Goal: Information Seeking & Learning: Learn about a topic

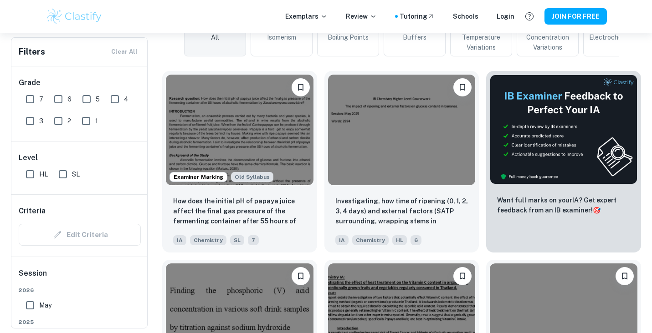
scroll to position [252, 0]
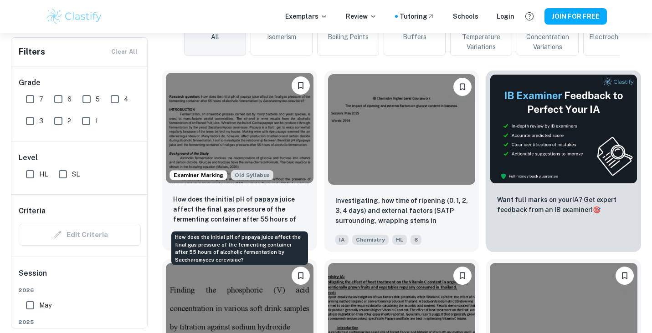
click at [250, 211] on p "How does the initial pH of papaya juice affect the final gas pressure of the fe…" at bounding box center [239, 209] width 133 height 31
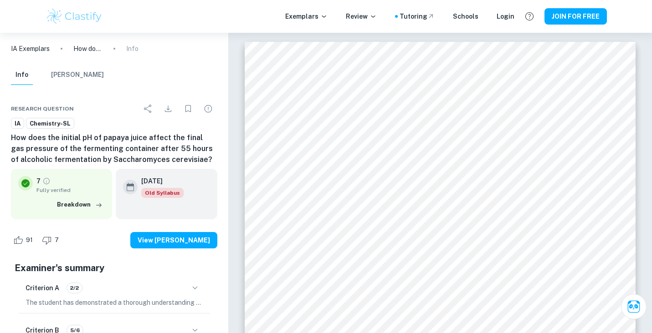
click at [80, 18] on img at bounding box center [75, 16] width 58 height 18
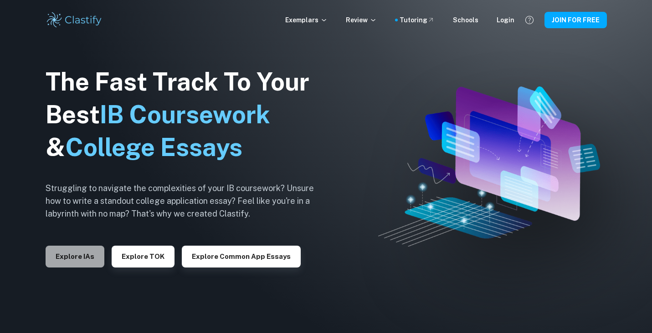
click at [72, 258] on button "Explore IAs" at bounding box center [75, 257] width 59 height 22
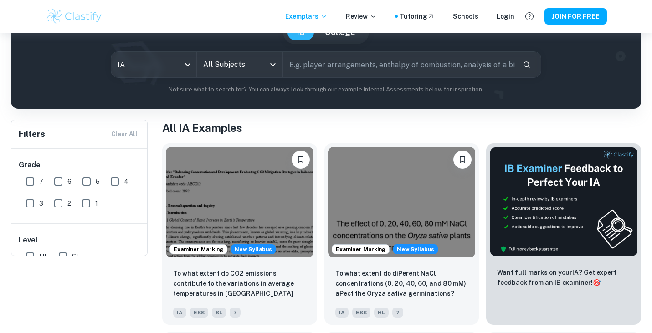
scroll to position [110, 0]
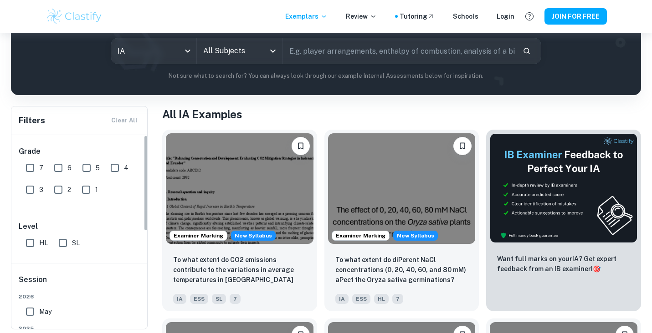
click at [35, 172] on input "7" at bounding box center [30, 168] width 18 height 18
checkbox input "true"
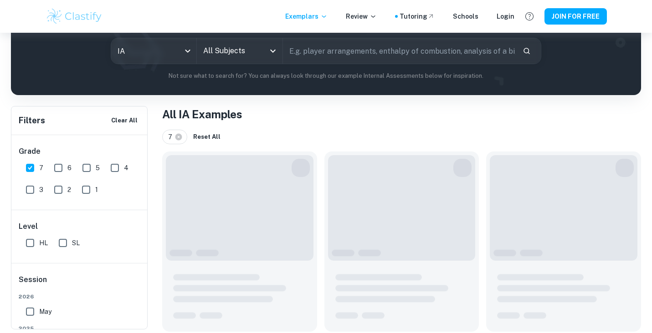
scroll to position [22, 0]
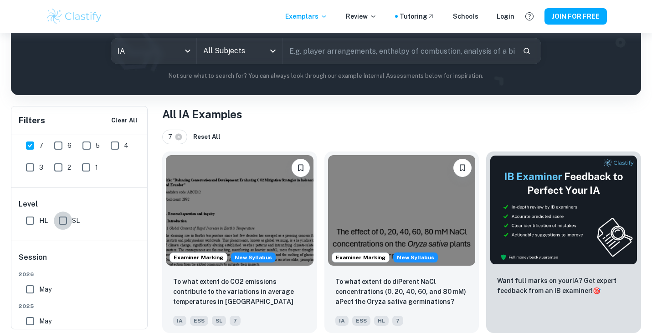
click at [62, 219] on input "SL" at bounding box center [63, 221] width 18 height 18
checkbox input "true"
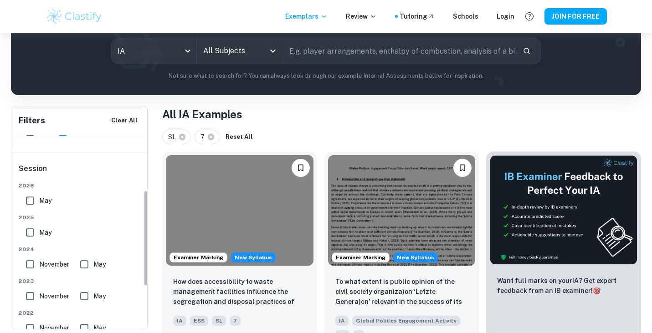
scroll to position [112, 0]
click at [33, 201] on input "May" at bounding box center [30, 200] width 18 height 18
checkbox input "true"
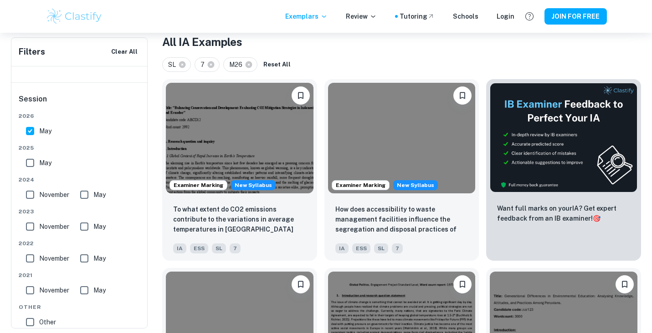
scroll to position [183, 0]
click at [33, 166] on input "May" at bounding box center [30, 163] width 18 height 18
checkbox input "true"
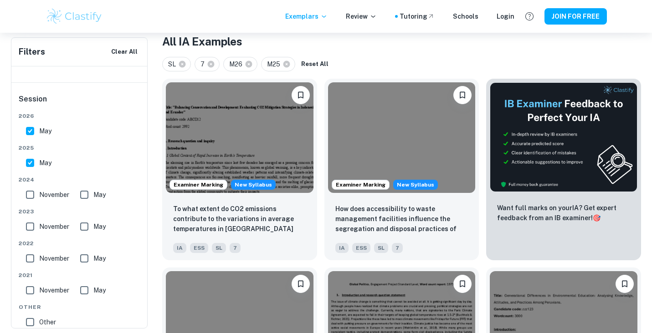
click at [30, 199] on input "November" at bounding box center [30, 195] width 18 height 18
checkbox input "true"
click at [89, 193] on input "May" at bounding box center [84, 195] width 18 height 18
checkbox input "true"
click at [27, 227] on input "November" at bounding box center [30, 227] width 18 height 18
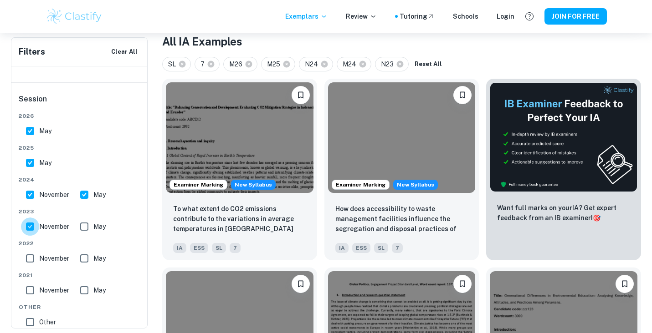
click at [32, 227] on input "November" at bounding box center [30, 227] width 18 height 18
checkbox input "false"
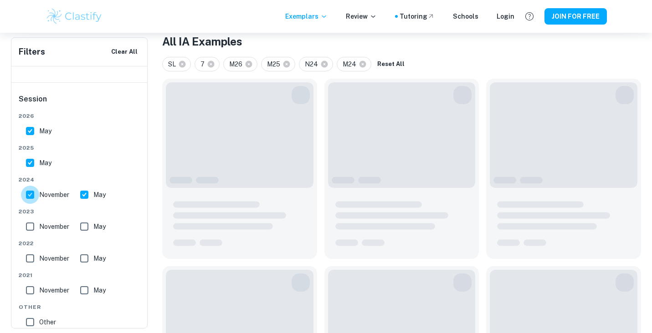
click at [32, 197] on input "November" at bounding box center [30, 195] width 18 height 18
checkbox input "false"
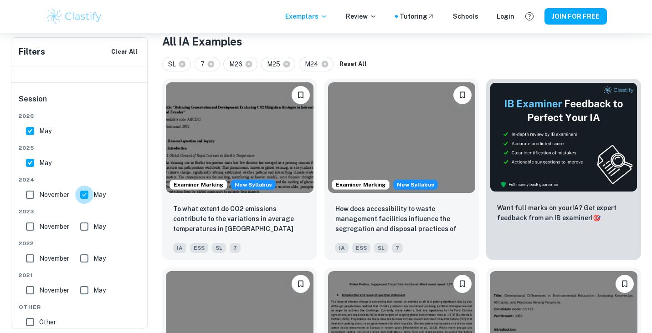
click at [77, 196] on input "May" at bounding box center [84, 195] width 18 height 18
checkbox input "false"
click at [30, 160] on input "May" at bounding box center [30, 163] width 18 height 18
checkbox input "false"
click at [26, 129] on input "May" at bounding box center [30, 131] width 18 height 18
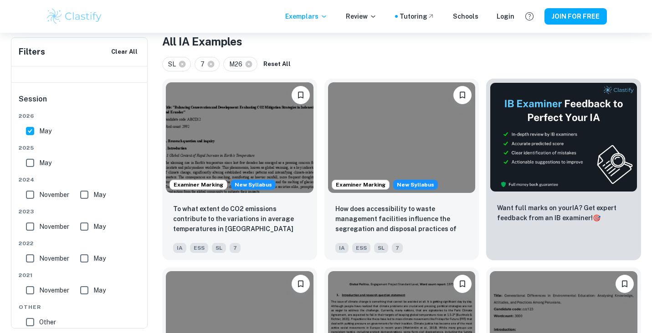
checkbox input "false"
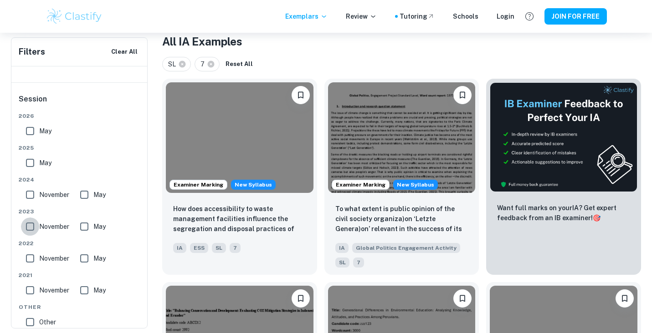
click at [30, 224] on input "November" at bounding box center [30, 227] width 18 height 18
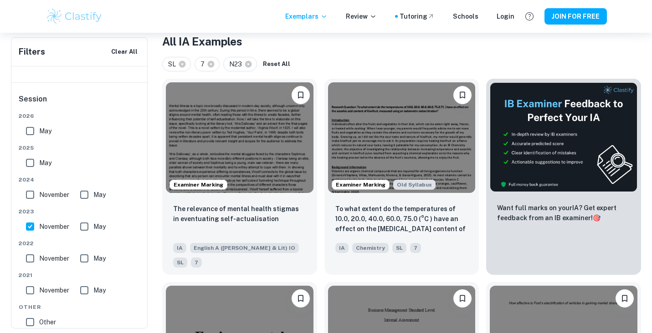
click at [32, 227] on input "November" at bounding box center [30, 227] width 18 height 18
checkbox input "false"
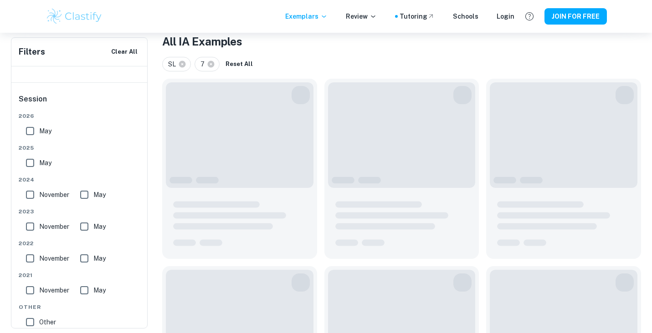
click at [34, 194] on input "November" at bounding box center [30, 195] width 18 height 18
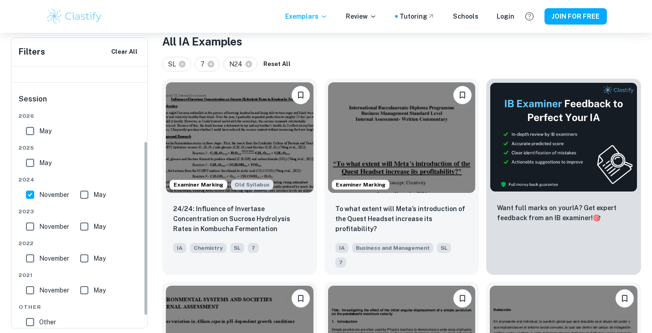
click at [26, 196] on input "November" at bounding box center [30, 195] width 18 height 18
checkbox input "false"
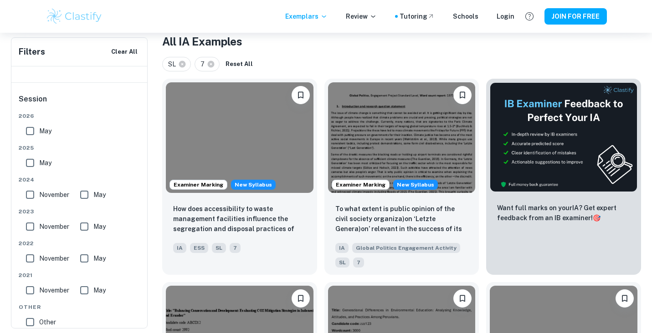
click at [32, 131] on input "May" at bounding box center [30, 131] width 18 height 18
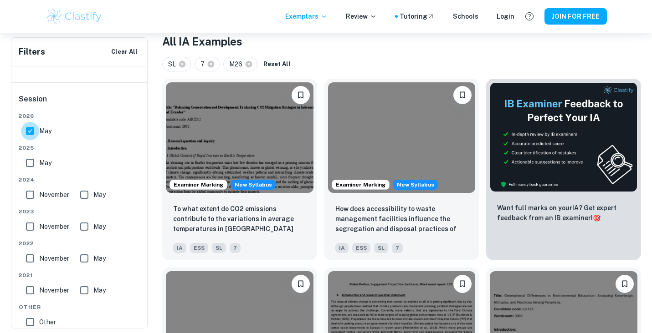
click at [31, 132] on input "May" at bounding box center [30, 131] width 18 height 18
checkbox input "false"
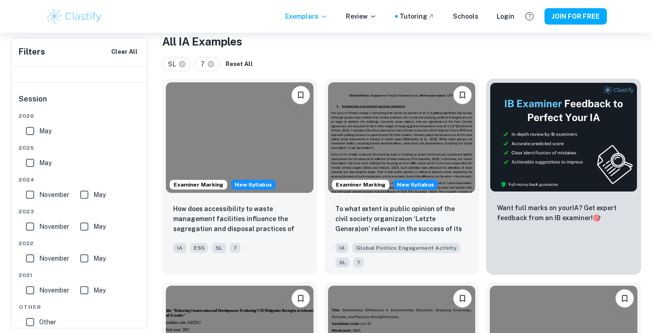
click at [31, 199] on input "November" at bounding box center [30, 195] width 18 height 18
checkbox input "true"
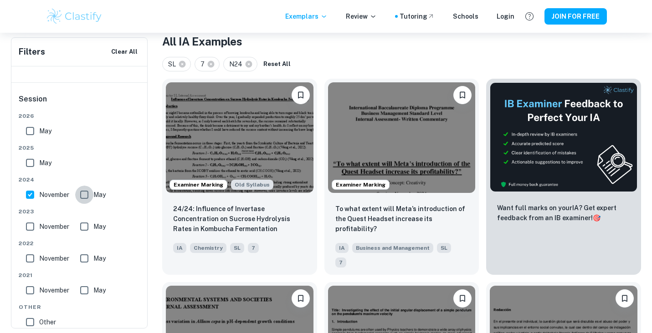
click at [84, 199] on input "May" at bounding box center [84, 195] width 18 height 18
checkbox input "true"
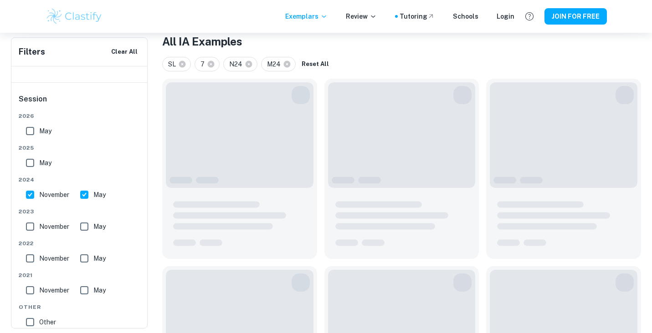
click at [32, 165] on input "May" at bounding box center [30, 163] width 18 height 18
checkbox input "true"
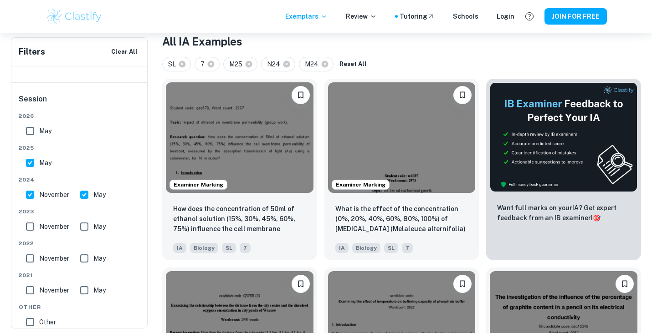
click at [31, 132] on input "May" at bounding box center [30, 131] width 18 height 18
checkbox input "true"
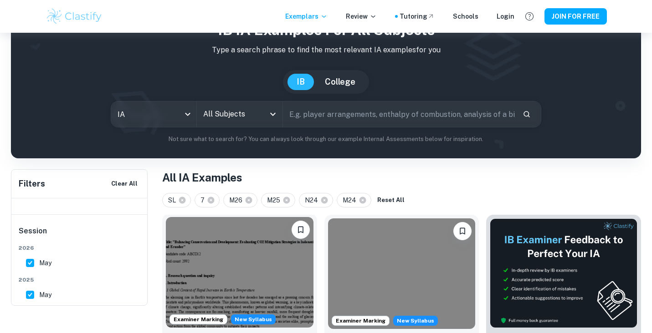
scroll to position [0, 0]
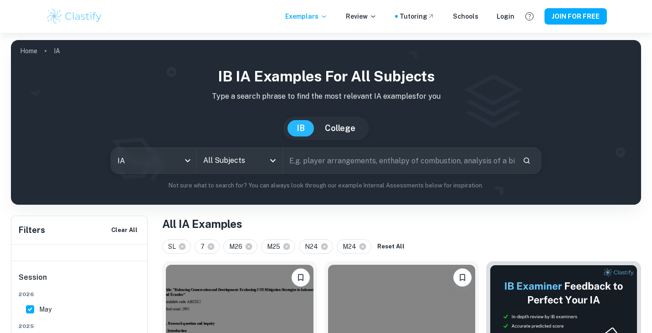
click at [223, 163] on input "All Subjects" at bounding box center [233, 160] width 64 height 17
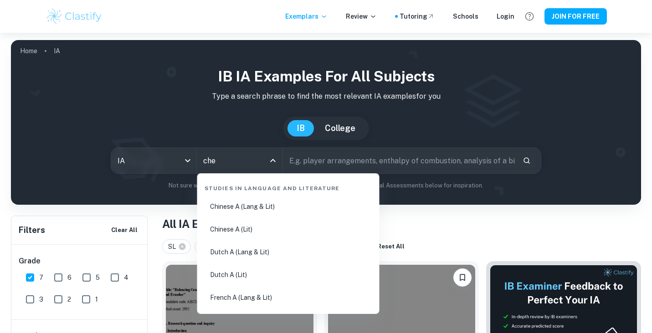
type input "chem"
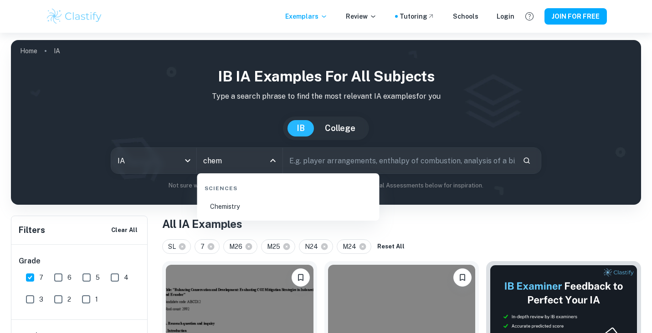
click at [223, 200] on li "Chemistry" at bounding box center [288, 206] width 175 height 21
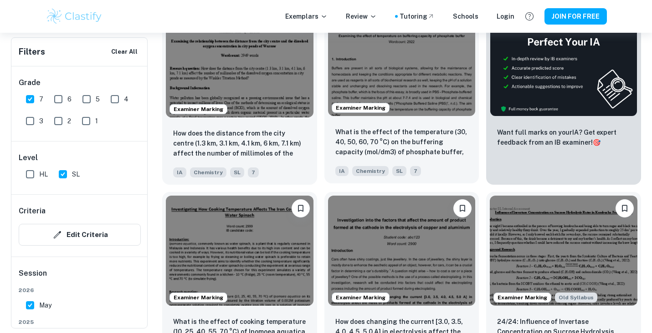
scroll to position [393, 0]
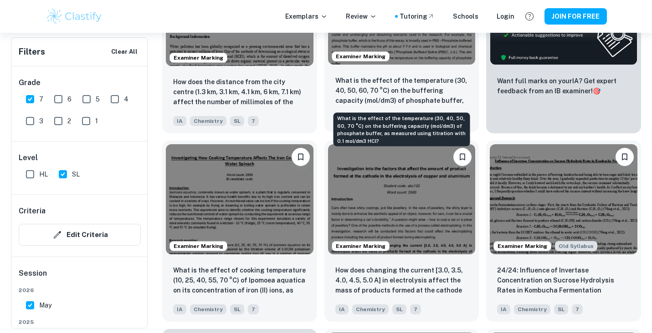
click at [411, 84] on p "What is the effect of the temperature (30, 40, 50, 60, 70 °C) on the buffering …" at bounding box center [401, 91] width 133 height 31
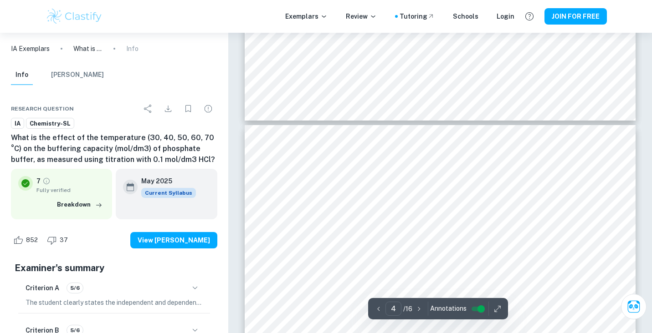
scroll to position [1780, 0]
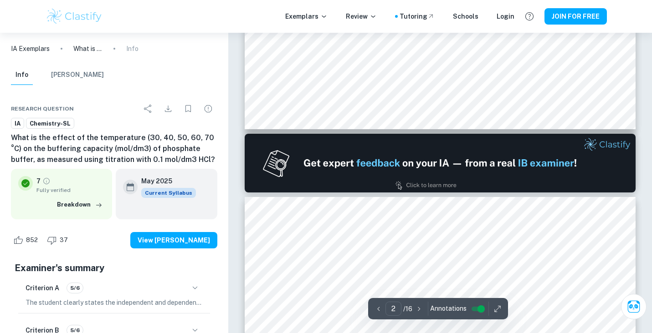
type input "1"
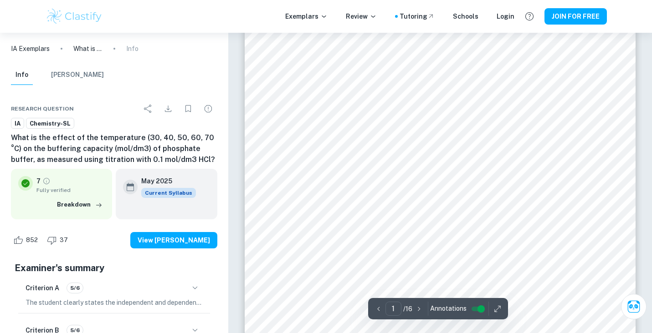
scroll to position [21, 0]
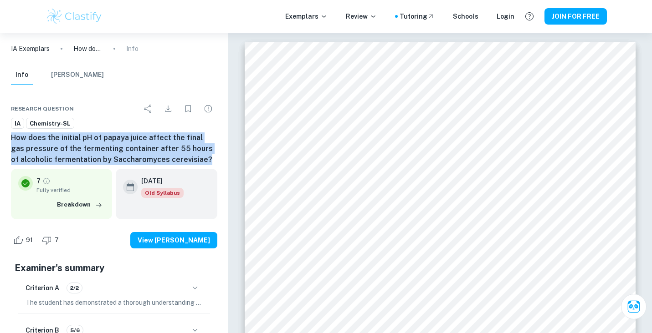
drag, startPoint x: 204, startPoint y: 163, endPoint x: 0, endPoint y: 136, distance: 205.4
click at [0, 136] on div "Research question IA Chemistry-SL How does the initial pH of papaya juice affec…" at bounding box center [114, 302] width 228 height 427
copy h6 "How does the initial pH of papaya juice affect the final gas pressure of the fe…"
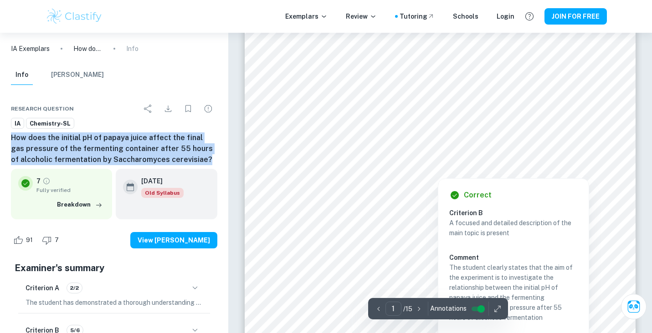
scroll to position [27, 0]
